Goal: Information Seeking & Learning: Learn about a topic

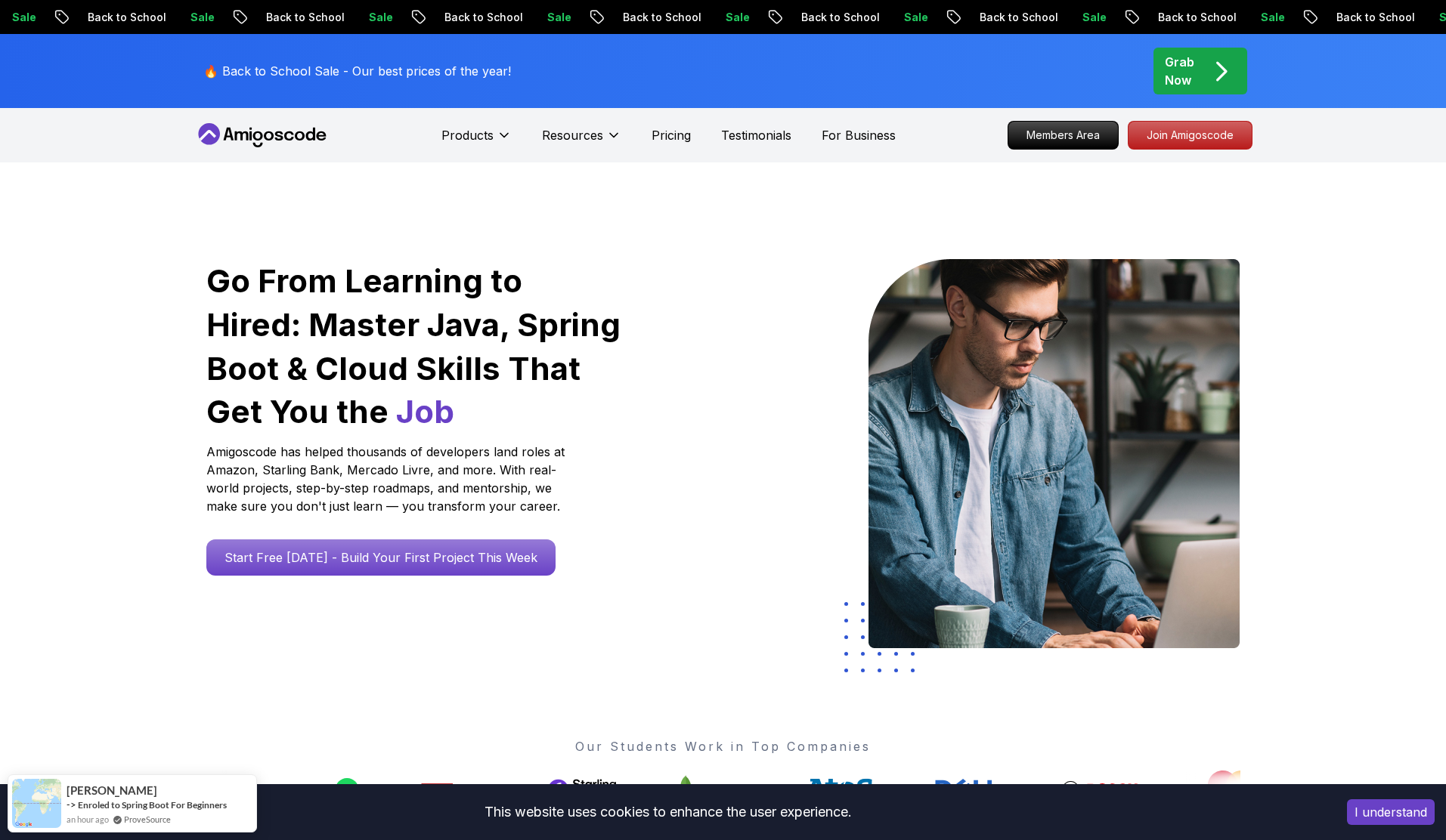
click at [269, 130] on icon at bounding box center [262, 135] width 136 height 24
click at [271, 127] on icon at bounding box center [262, 135] width 136 height 24
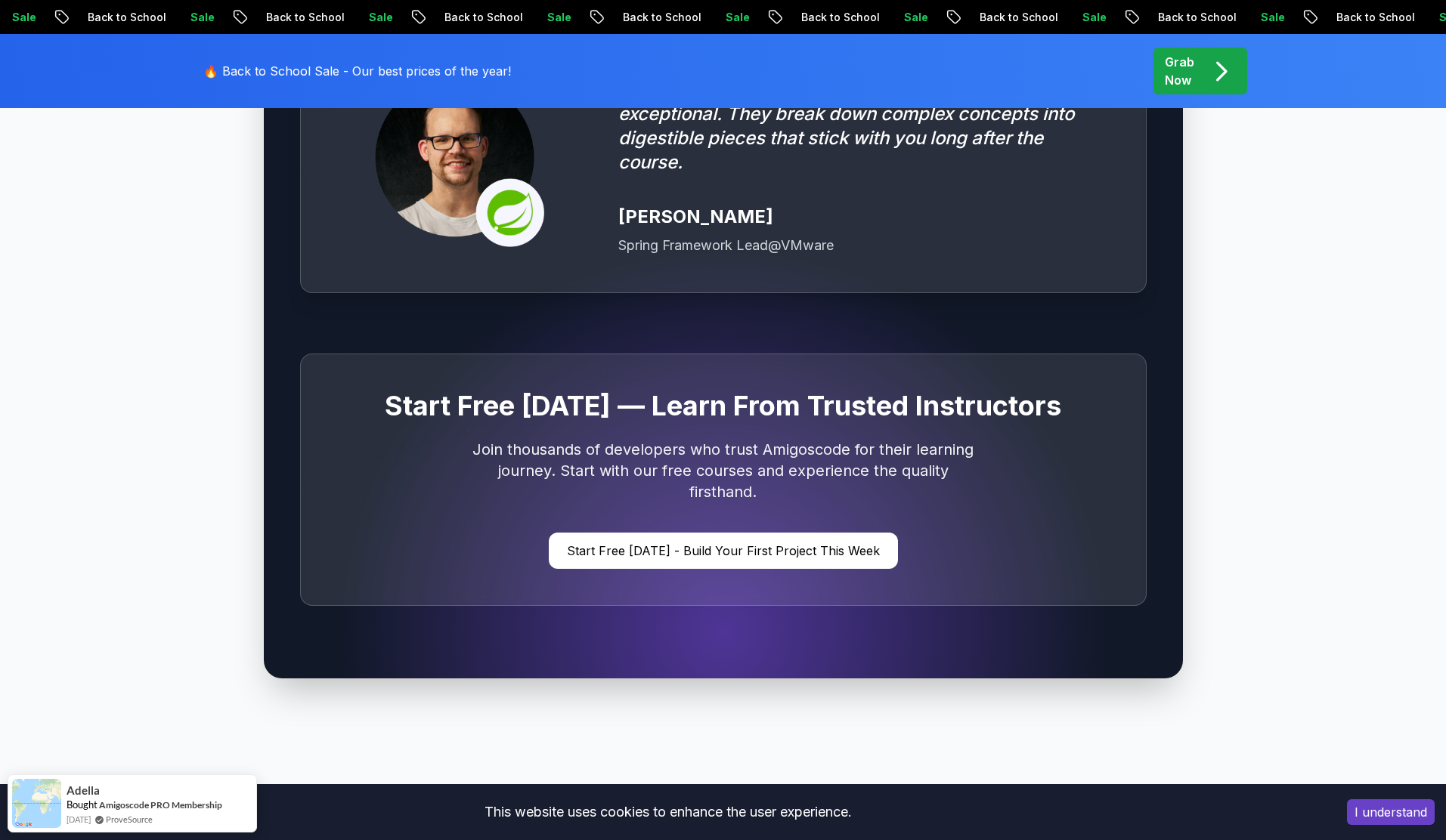
scroll to position [5593, 0]
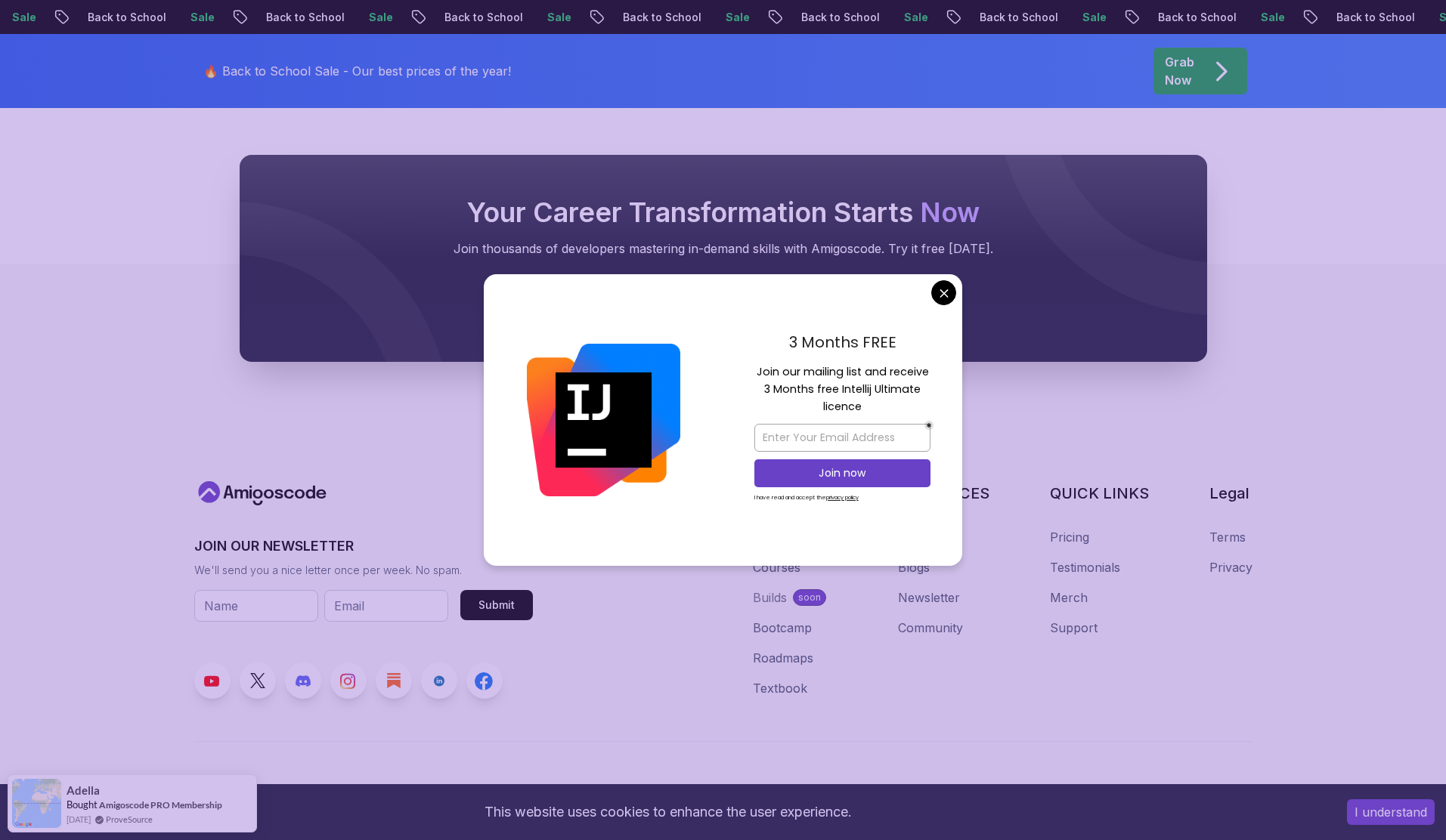
click at [931, 291] on div "3 Months FREE Join our mailing list and receive 3 Months free Intellij Ultimate…" at bounding box center [843, 420] width 240 height 291
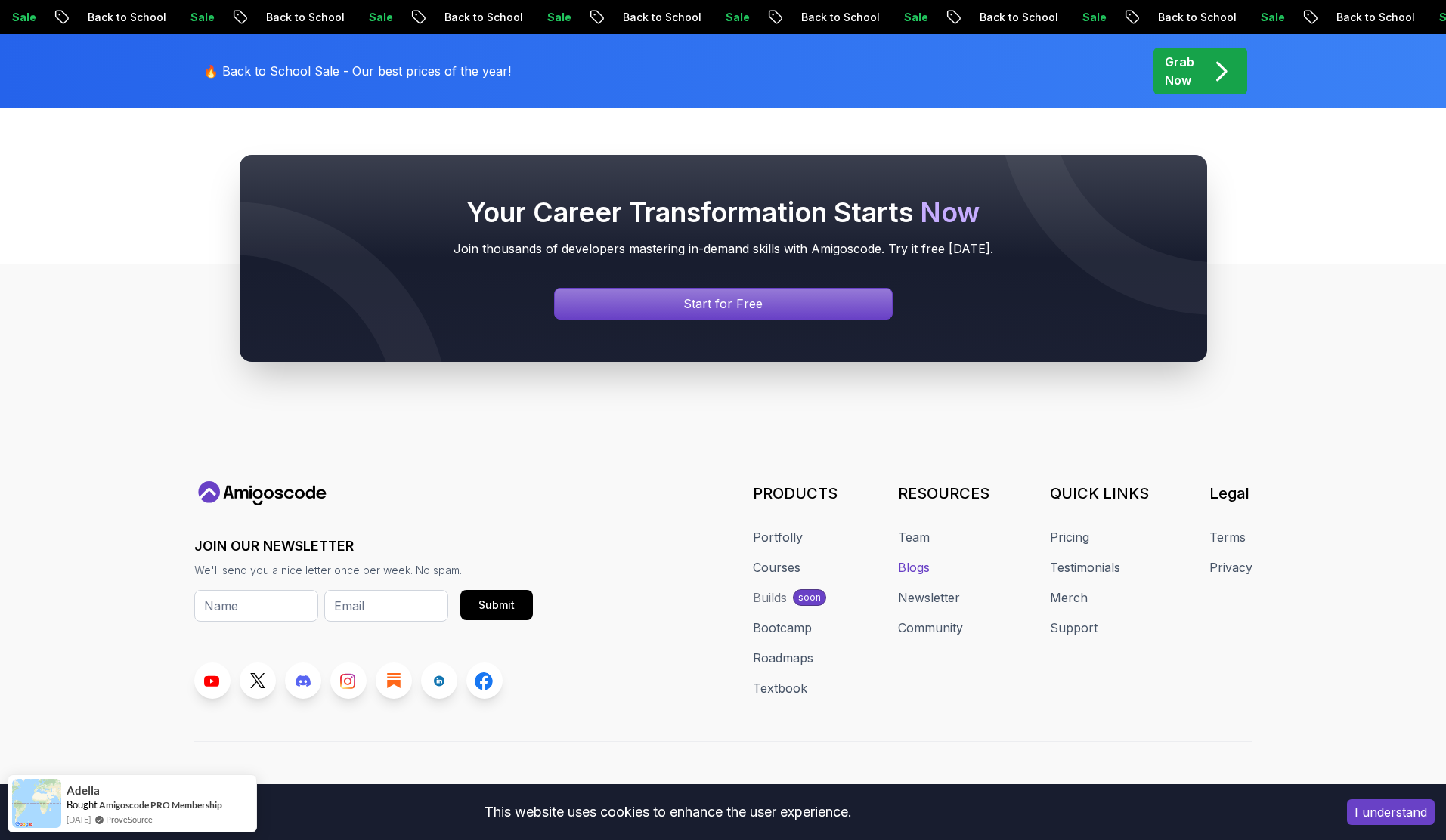
click at [927, 558] on link "Blogs" at bounding box center [914, 567] width 32 height 18
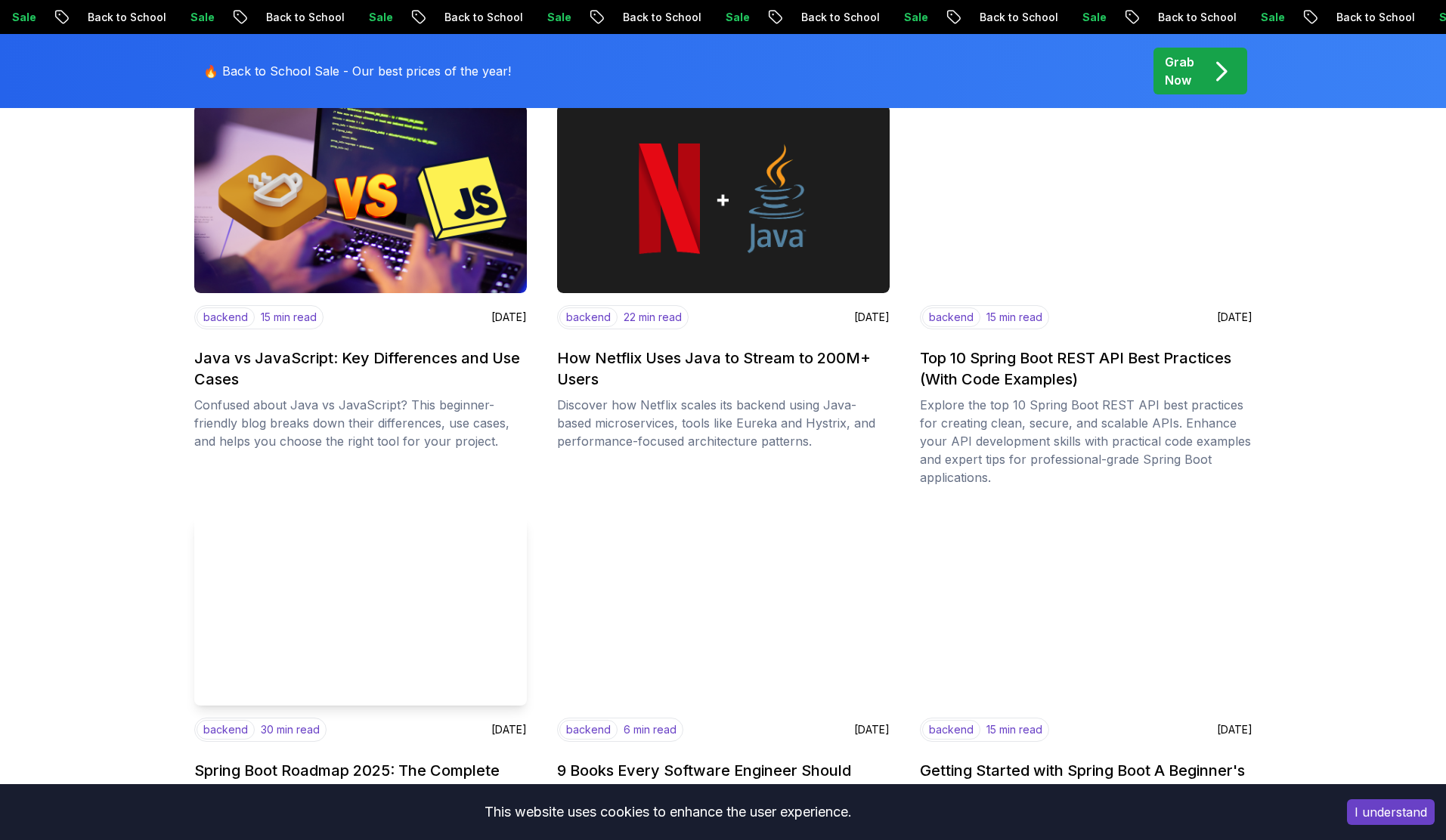
scroll to position [1422, 0]
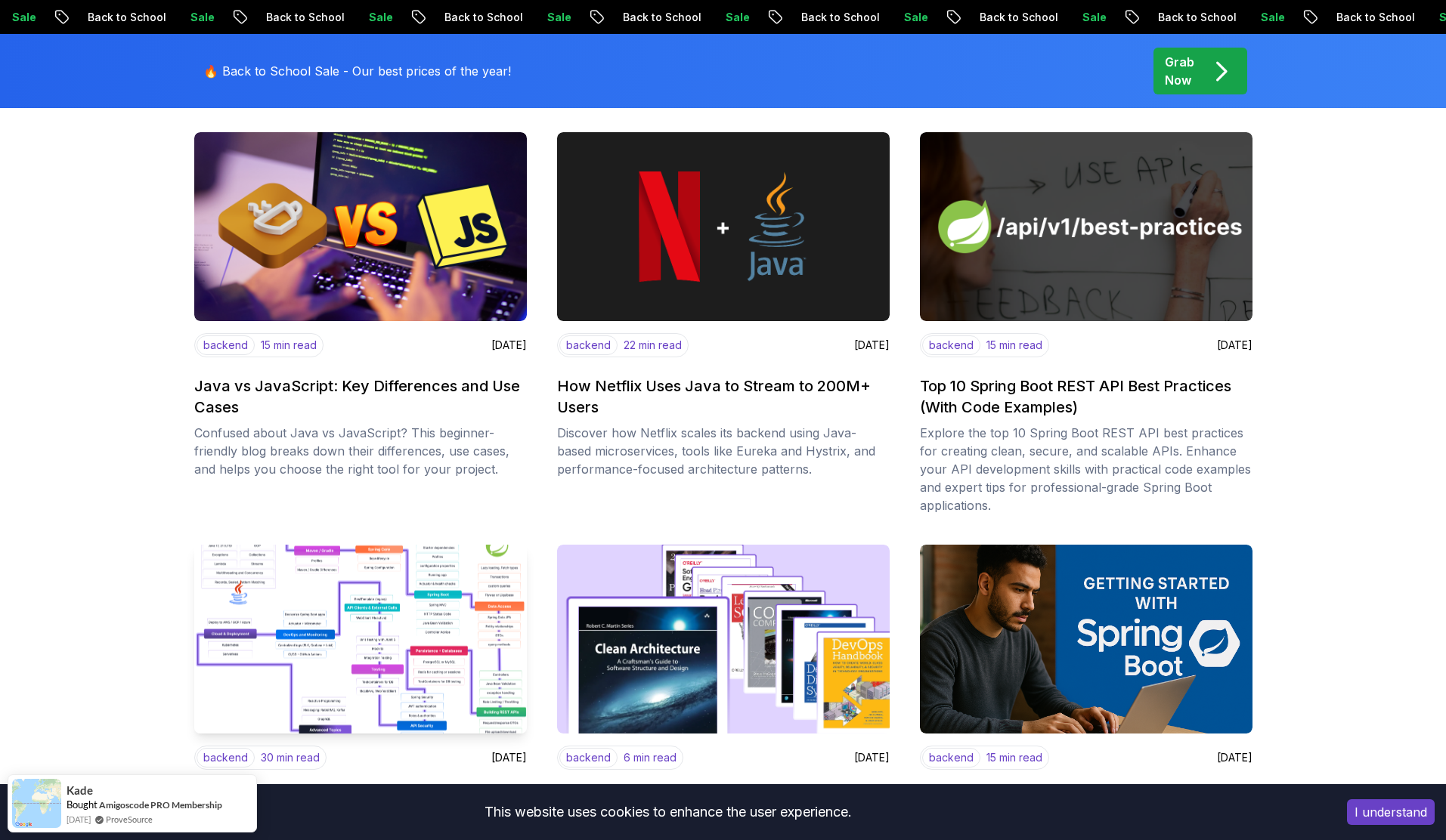
click at [379, 631] on img at bounding box center [360, 640] width 349 height 199
